Goal: Task Accomplishment & Management: Use online tool/utility

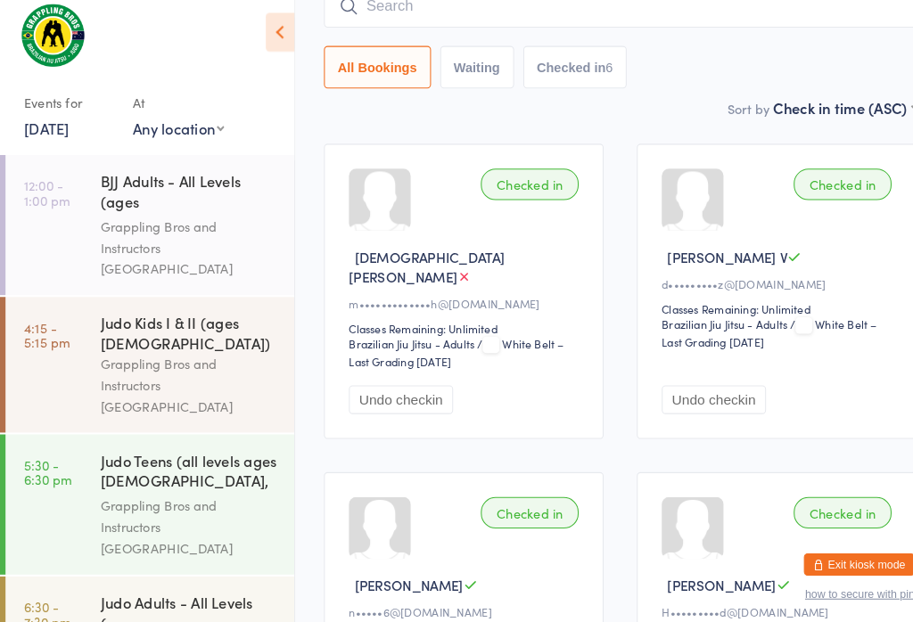
scroll to position [93, 0]
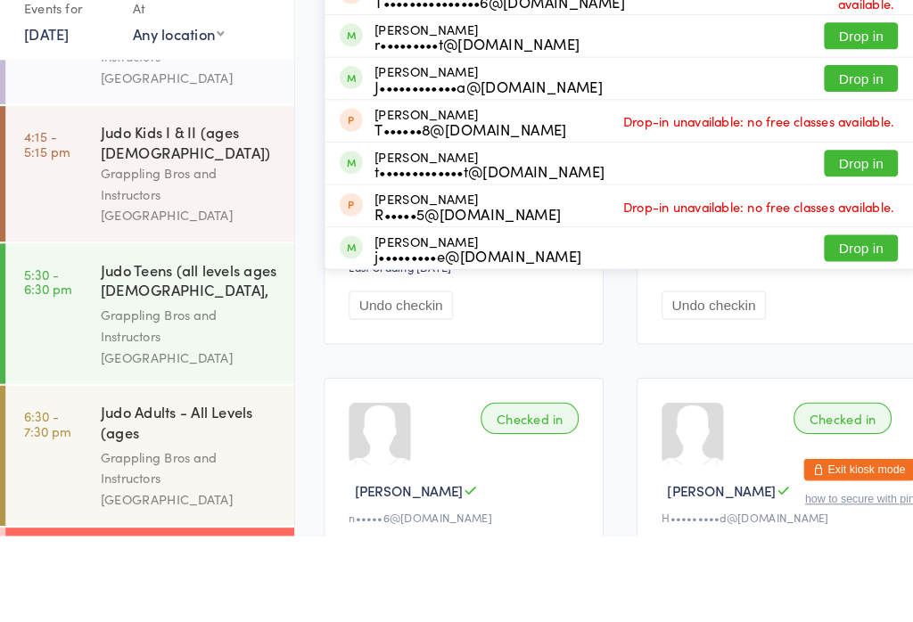
type input "[PERSON_NAME]"
click at [838, 249] on button "Drop in" at bounding box center [831, 262] width 71 height 26
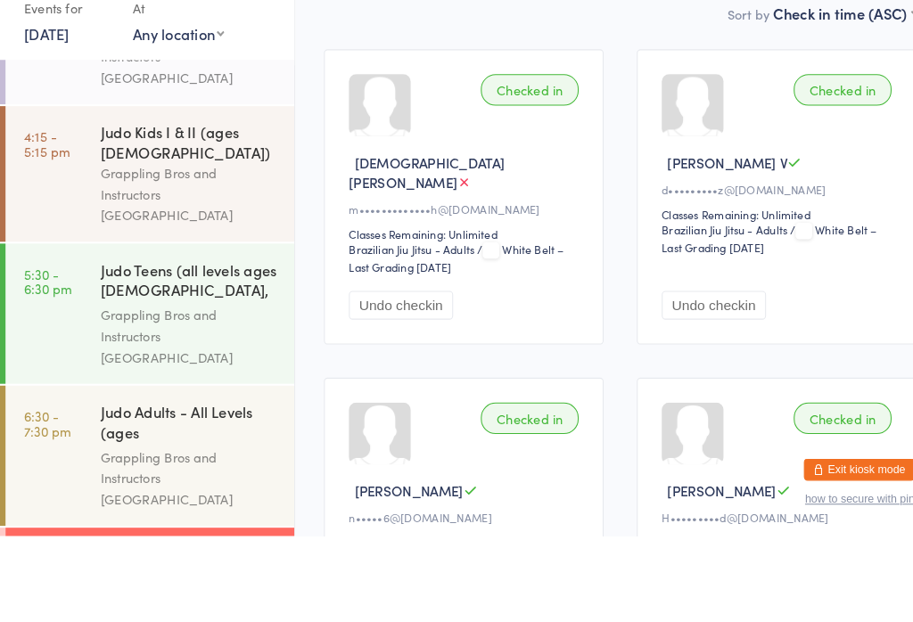
click at [837, 303] on div "Classes Remaining: Unlimited" at bounding box center [752, 310] width 227 height 15
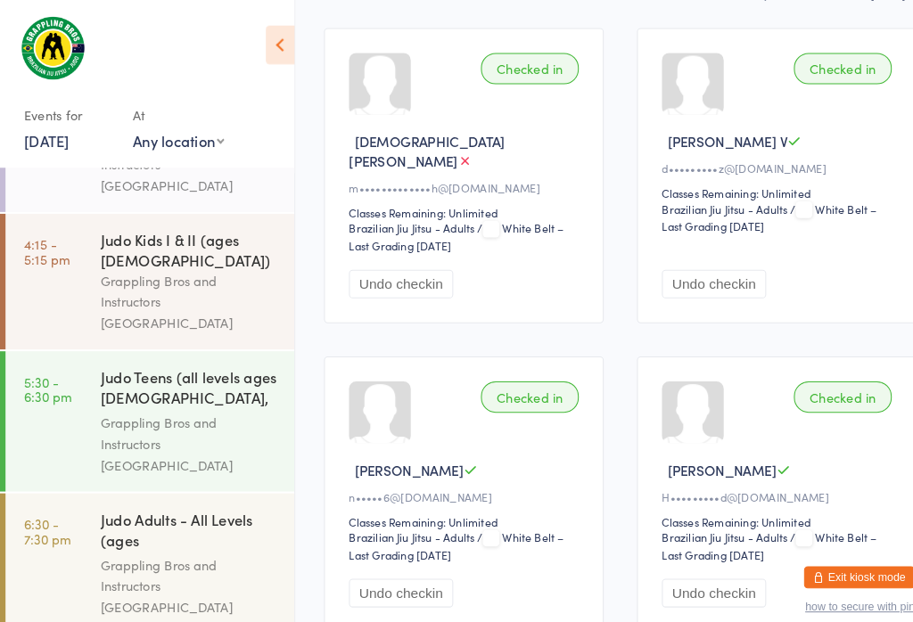
click at [727, 261] on button "Undo checkin" at bounding box center [689, 275] width 101 height 28
click at [174, 536] on div "Grappling Bros and Instructors [GEOGRAPHIC_DATA]" at bounding box center [183, 567] width 172 height 62
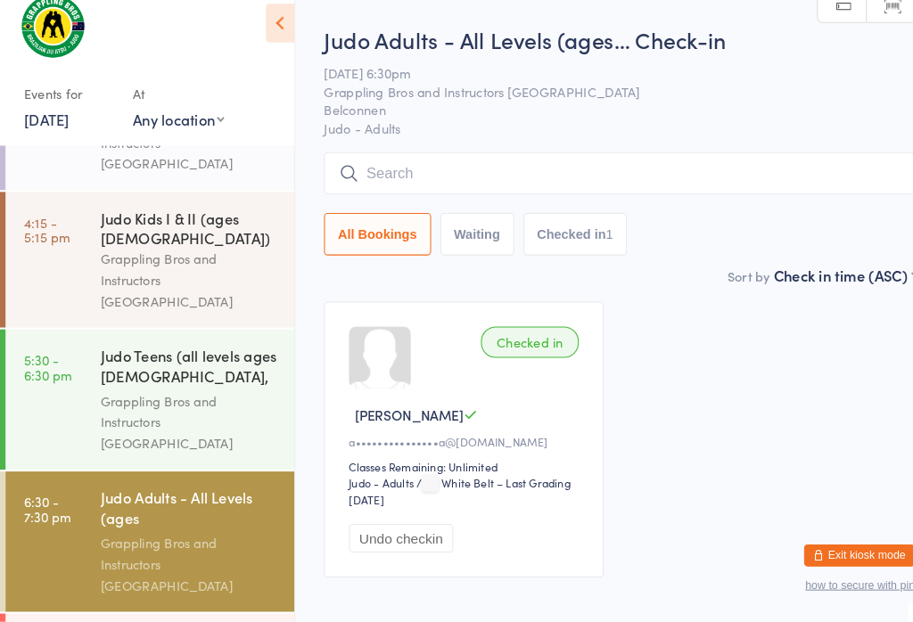
click at [216, 355] on div "Judo Teens (all levels ages [DEMOGRAPHIC_DATA], advanced belts ..." at bounding box center [183, 377] width 172 height 44
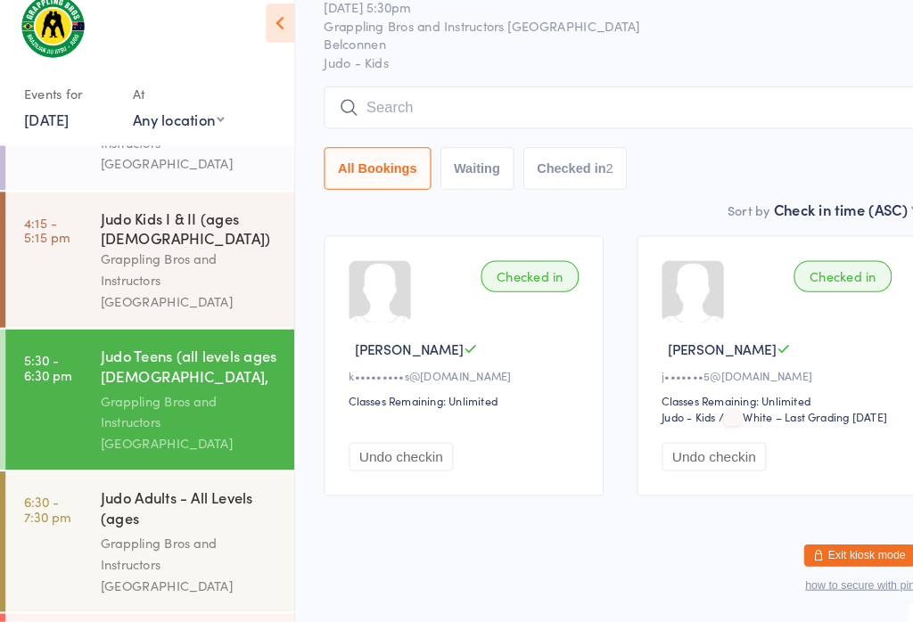
click at [237, 536] on div "Grappling Bros and Instructors [GEOGRAPHIC_DATA]" at bounding box center [183, 567] width 172 height 62
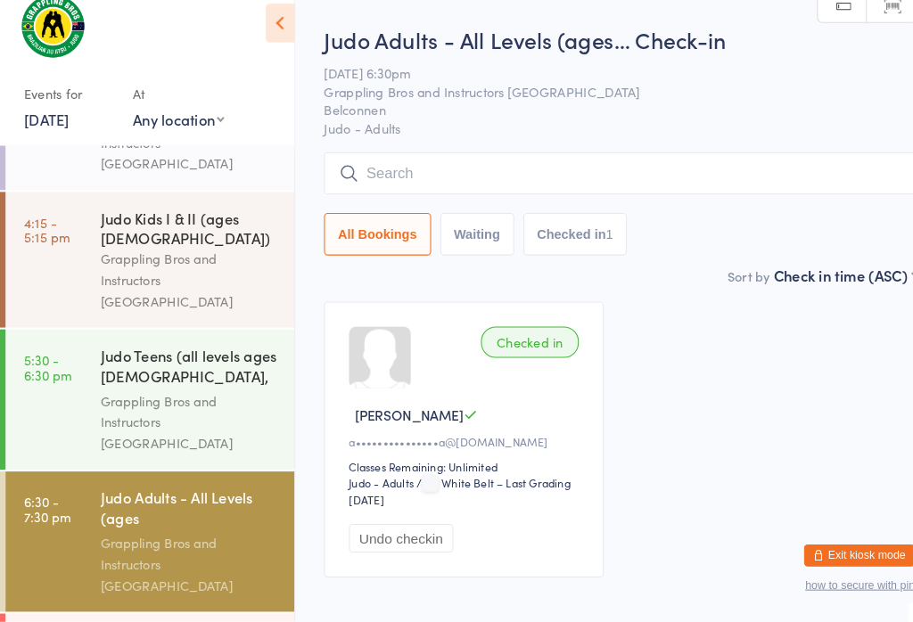
click at [467, 174] on input "search" at bounding box center [599, 188] width 572 height 41
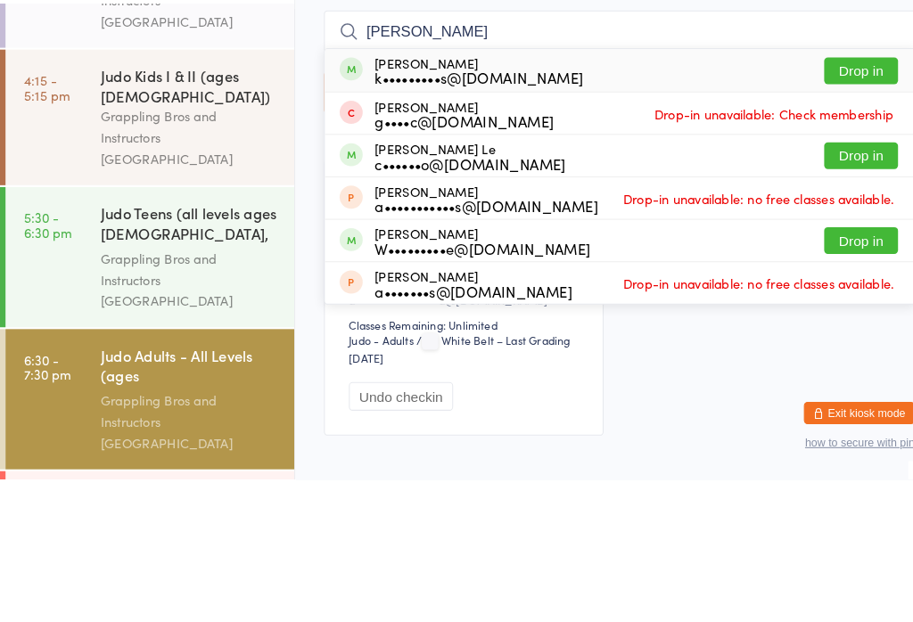
type input "[PERSON_NAME]"
click at [826, 214] on button "Drop in" at bounding box center [831, 227] width 71 height 26
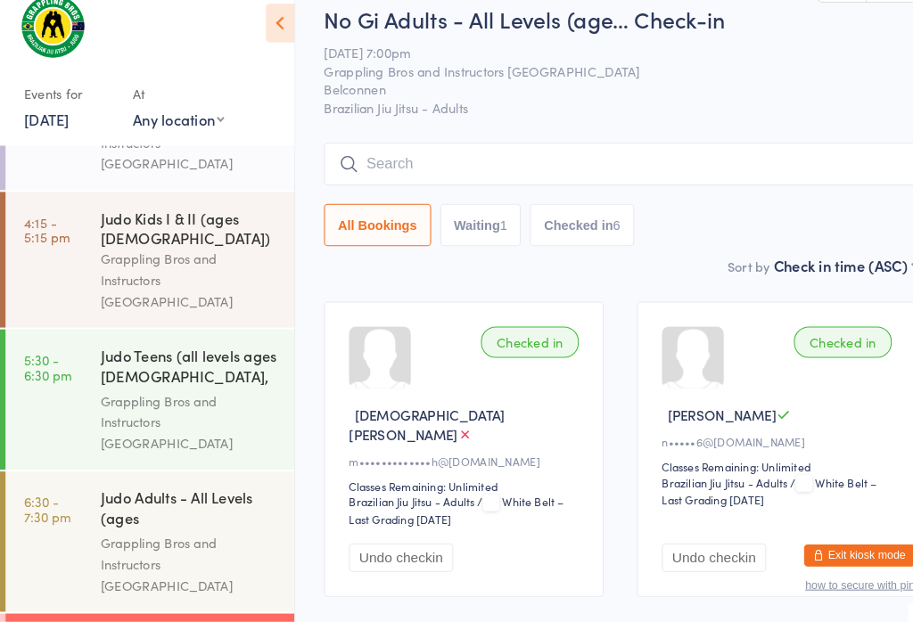
click at [70, 477] on link "6:30 - 7:30 pm Judo Adults - All Levels (ages [DEMOGRAPHIC_DATA]+) Grappling Br…" at bounding box center [144, 545] width 279 height 136
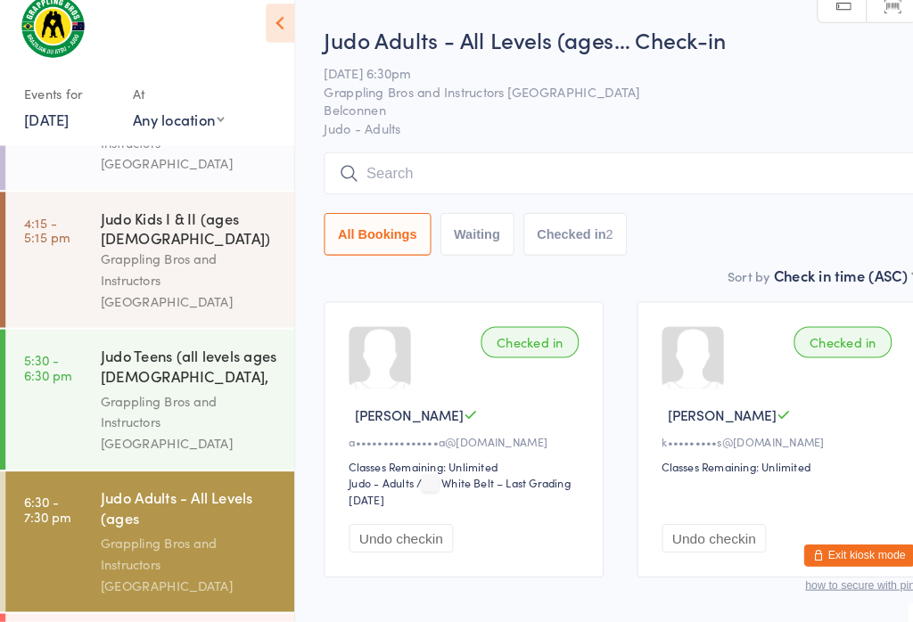
click at [394, 168] on input "search" at bounding box center [599, 188] width 572 height 41
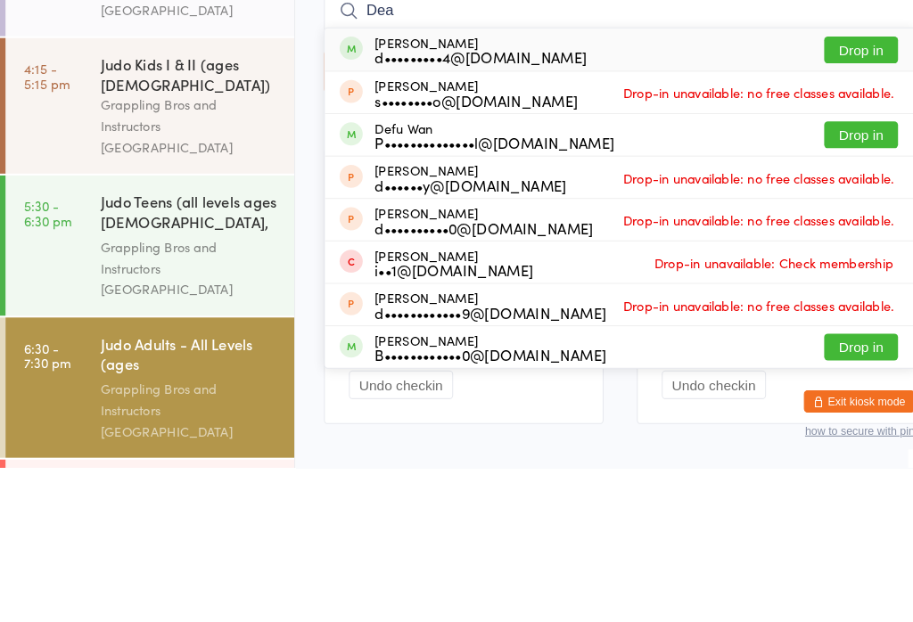
type input "Dea"
click at [819, 205] on button "Drop in" at bounding box center [831, 218] width 71 height 26
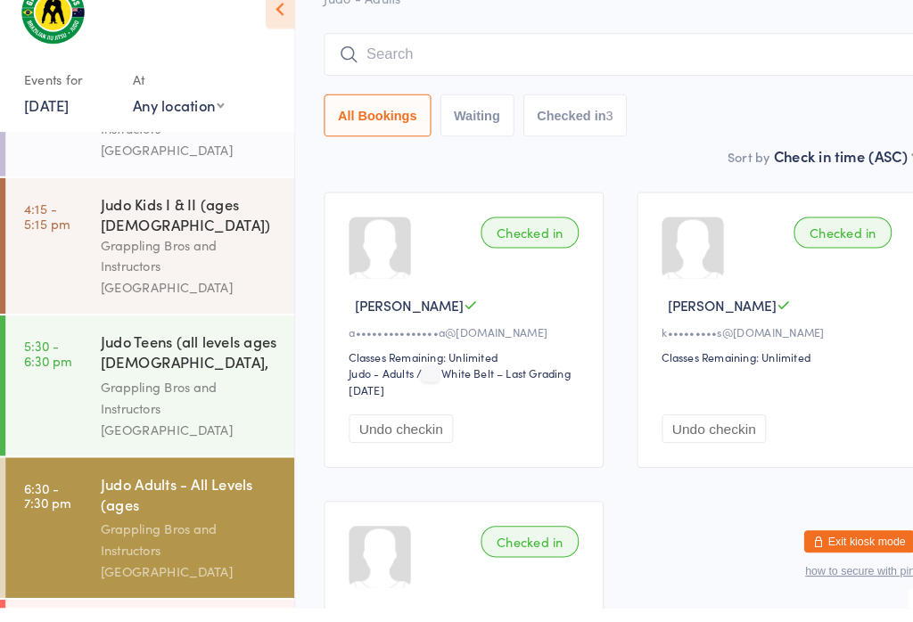
scroll to position [127, 0]
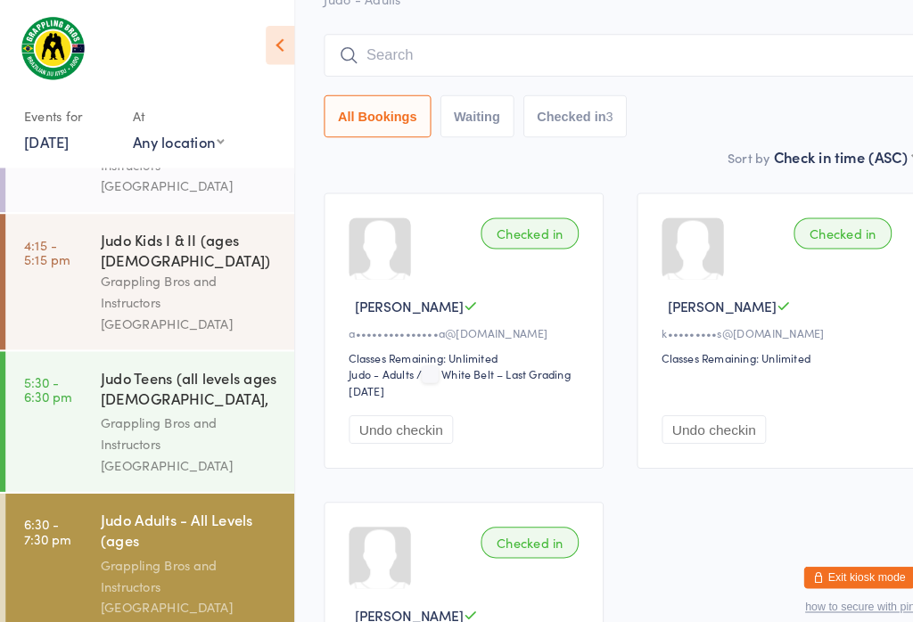
click at [62, 122] on div "Events for" at bounding box center [66, 111] width 87 height 29
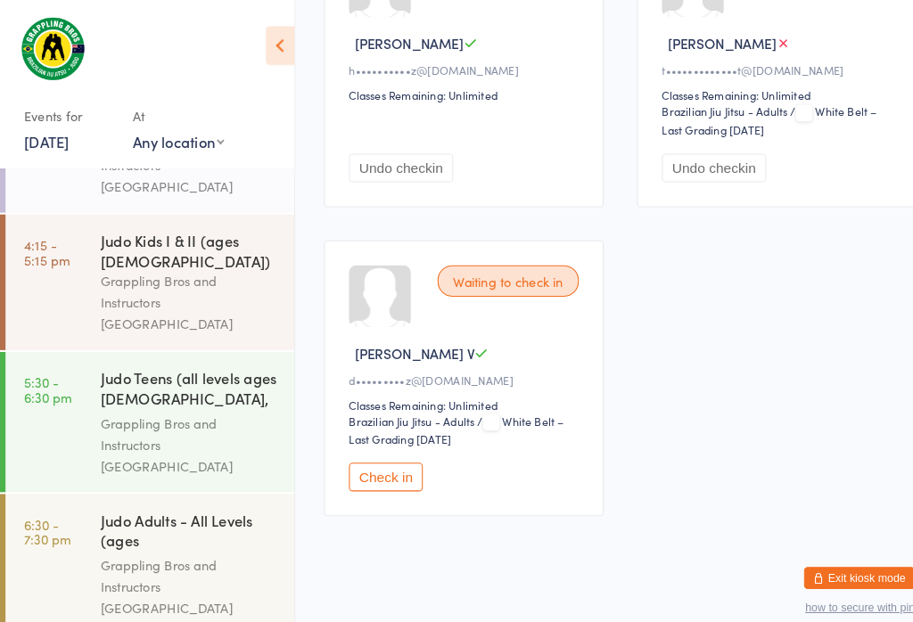
click at [358, 440] on div "Waiting to check in [PERSON_NAME] V d•••••••••z@[DOMAIN_NAME] Classes Remaining…" at bounding box center [448, 365] width 270 height 267
click at [386, 428] on span "/ White Belt – Last Grading [DATE]" at bounding box center [441, 415] width 208 height 32
click at [380, 459] on button "Check in" at bounding box center [372, 461] width 71 height 28
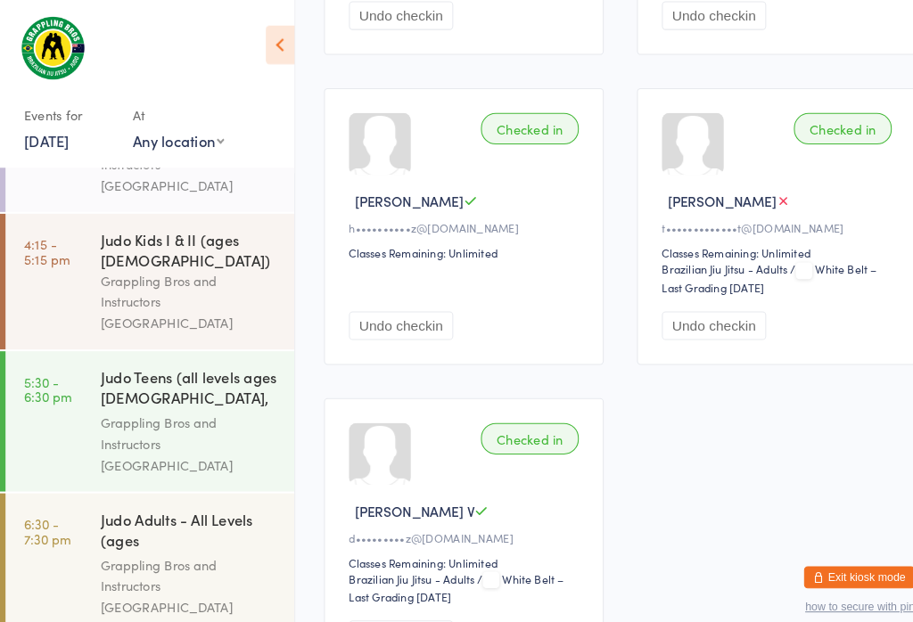
scroll to position [844, 0]
